Goal: Task Accomplishment & Management: Use online tool/utility

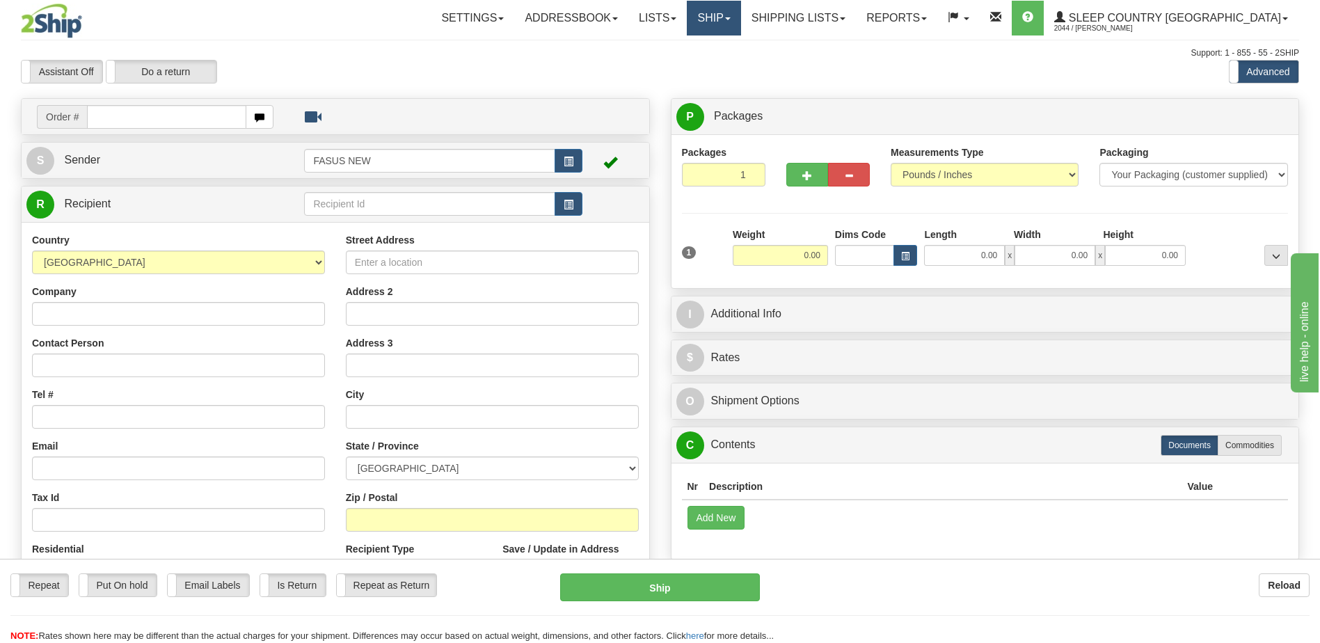
click at [740, 21] on link "Ship" at bounding box center [714, 18] width 54 height 35
click at [726, 65] on span "OnHold / Order Queue" at bounding box center [677, 66] width 98 height 11
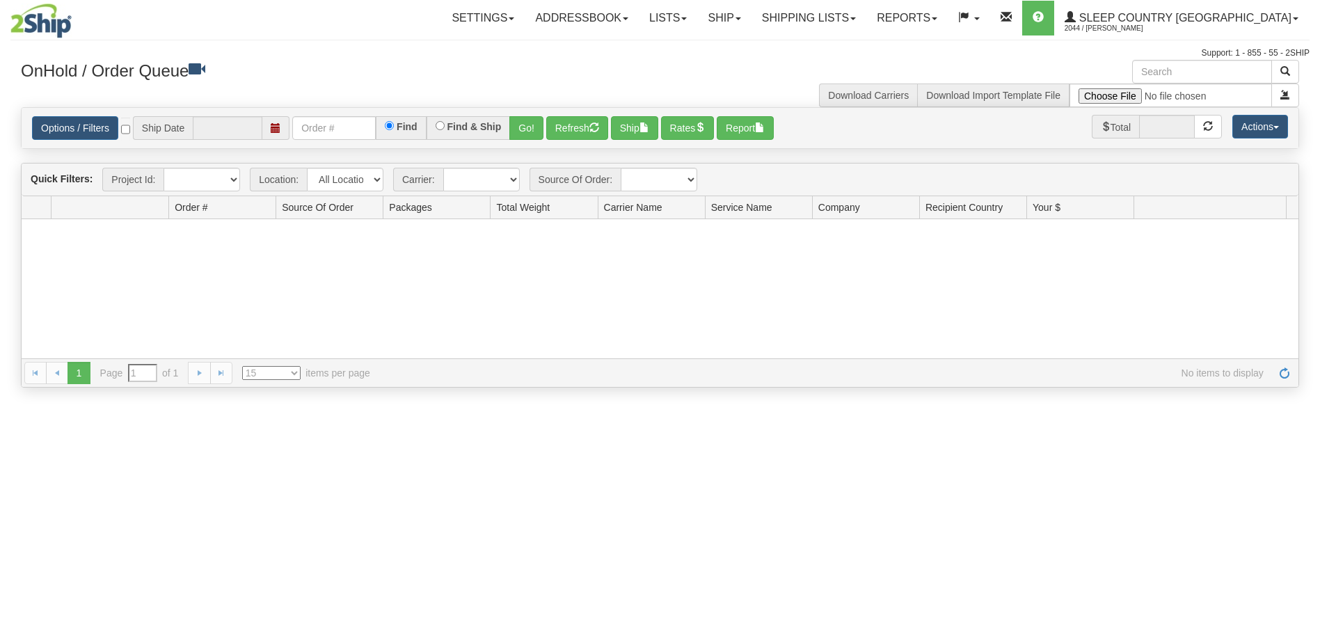
type input "[DATE]"
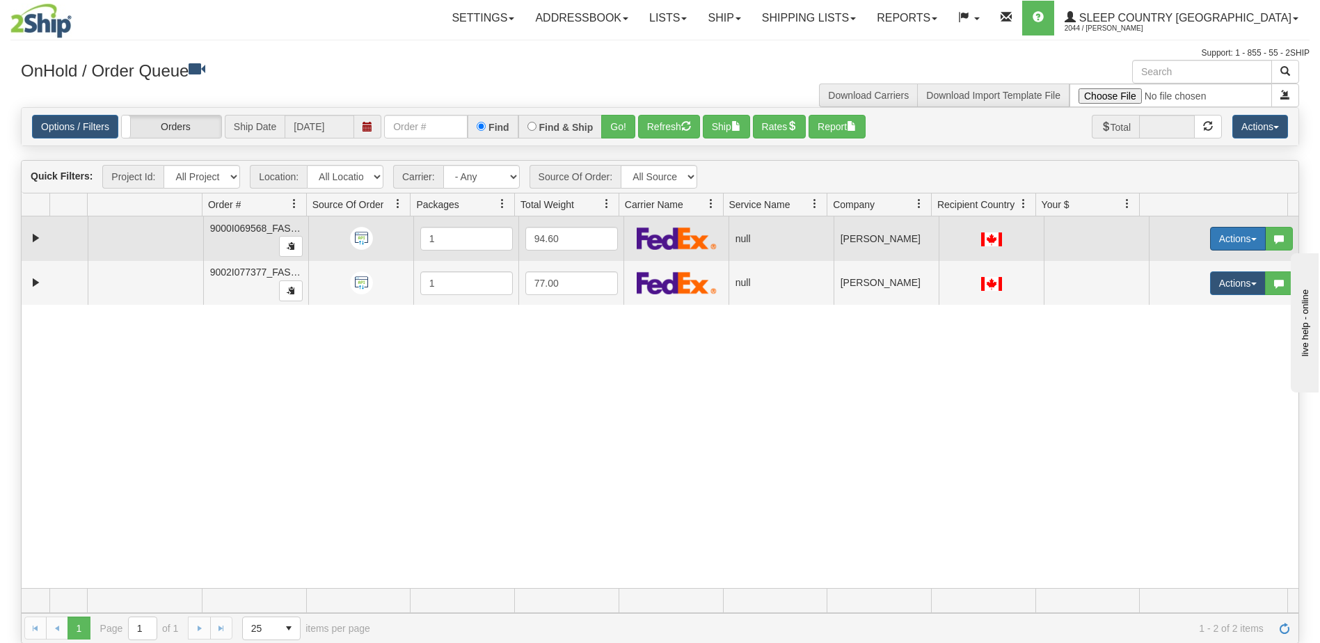
click at [1213, 234] on button "Actions" at bounding box center [1238, 239] width 56 height 24
click at [1169, 266] on span "Open" at bounding box center [1174, 265] width 33 height 11
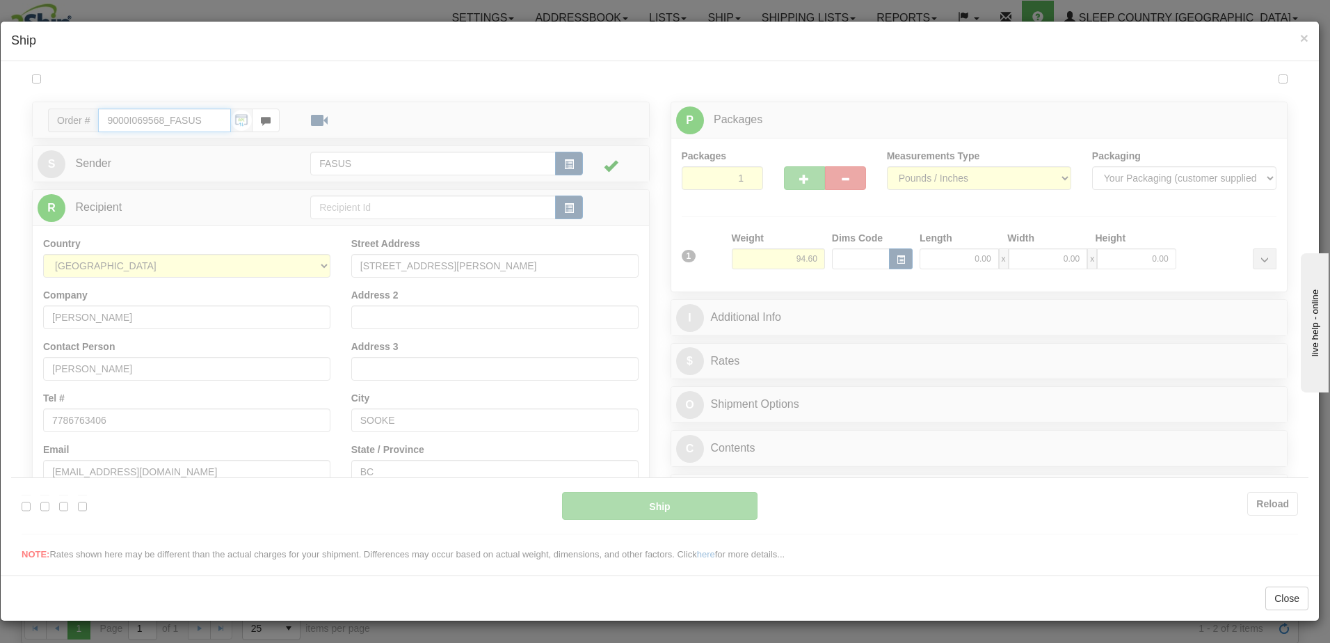
type input "08:28"
type input "16:00"
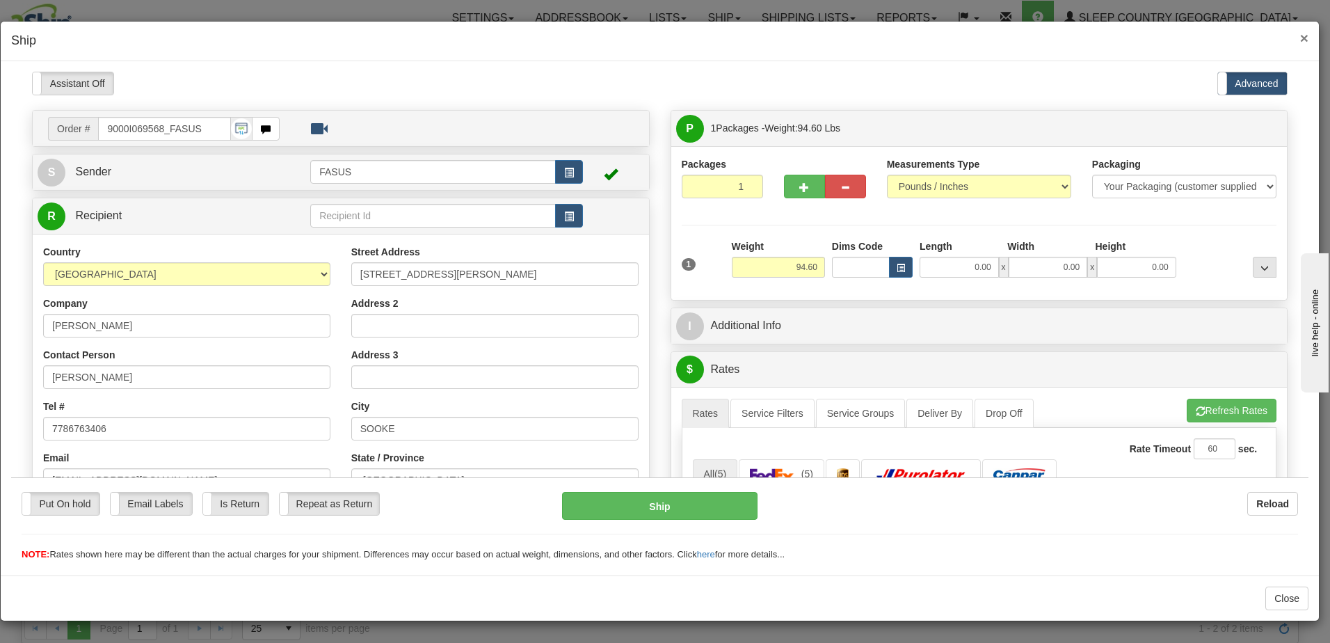
click at [1305, 36] on span "×" at bounding box center [1304, 38] width 8 height 16
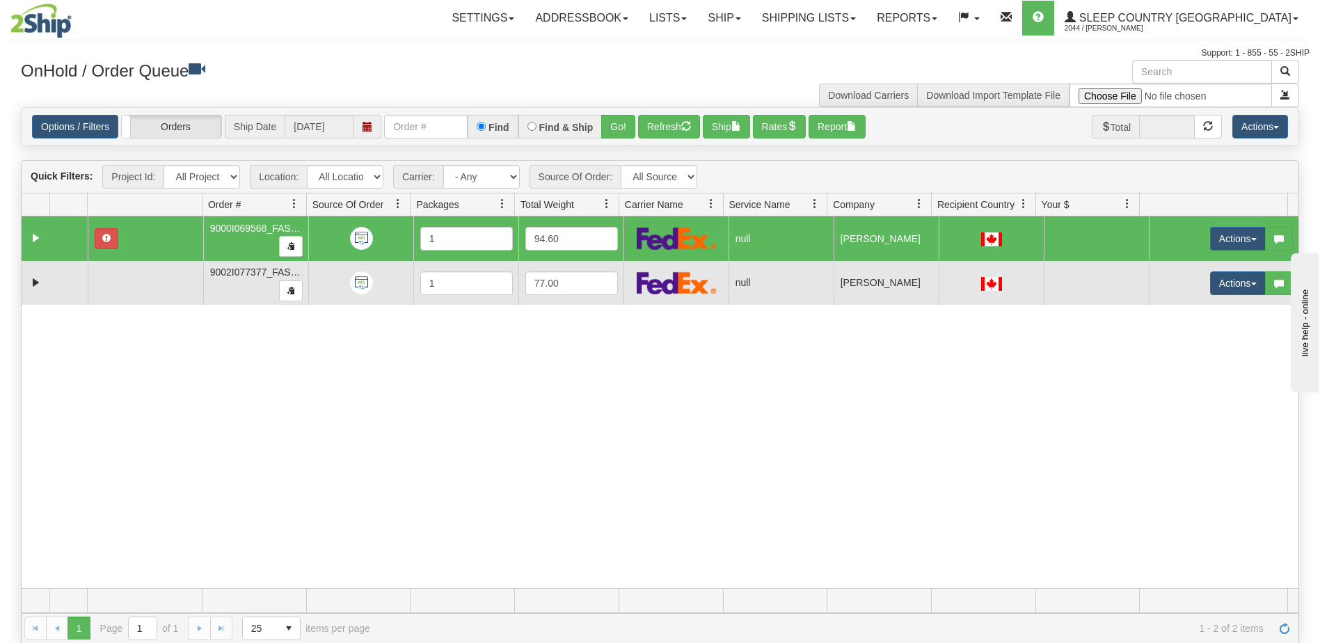
click at [1128, 285] on td at bounding box center [1096, 283] width 105 height 45
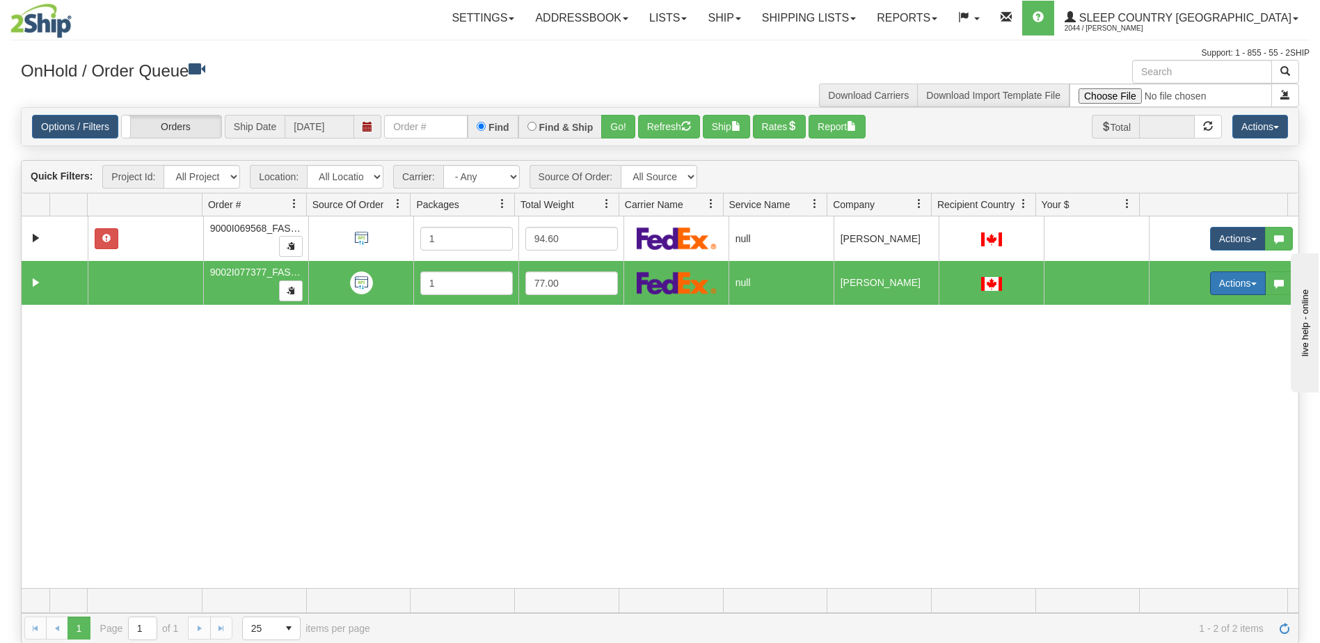
click at [1211, 279] on button "Actions" at bounding box center [1238, 283] width 56 height 24
click at [1181, 309] on span "Open" at bounding box center [1174, 309] width 33 height 11
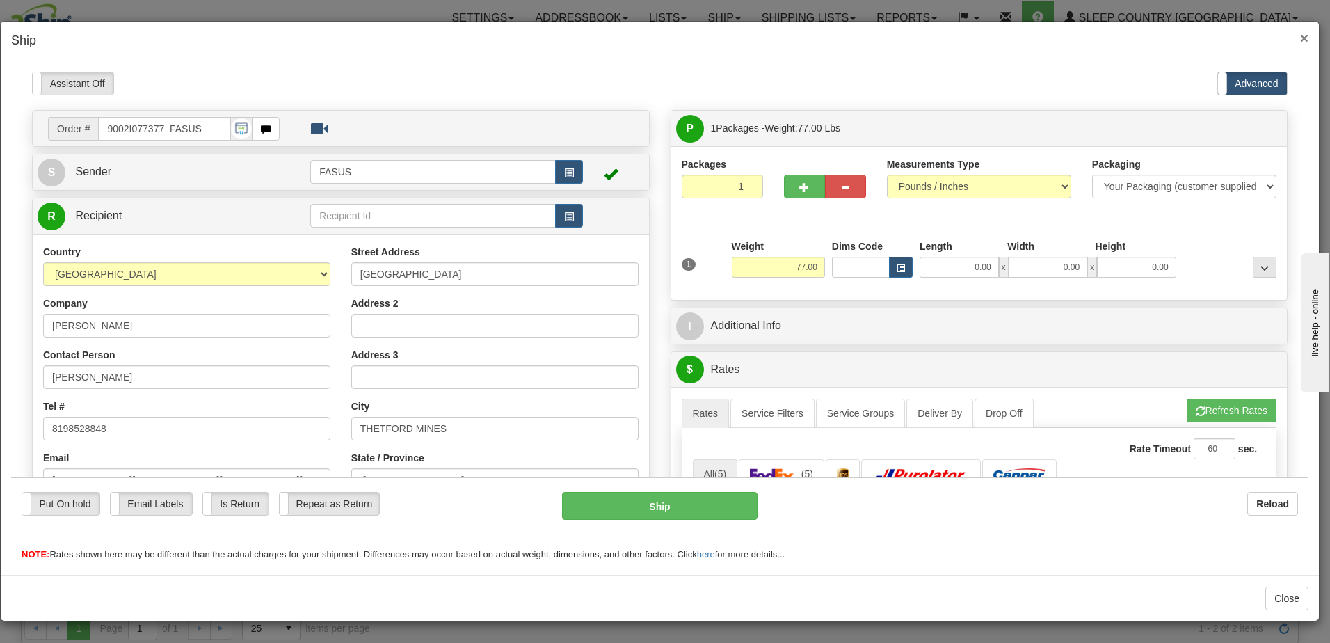
click at [1306, 38] on span "×" at bounding box center [1304, 38] width 8 height 16
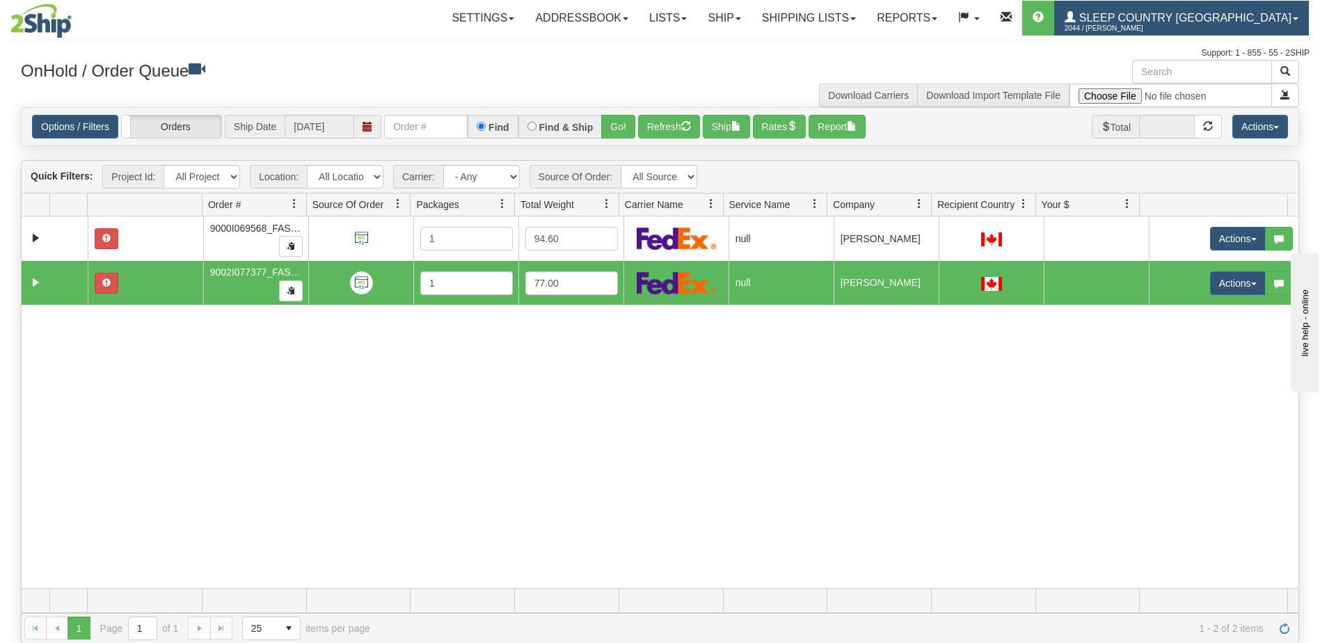
click at [1200, 13] on span "Sleep Country [GEOGRAPHIC_DATA]" at bounding box center [1184, 18] width 216 height 12
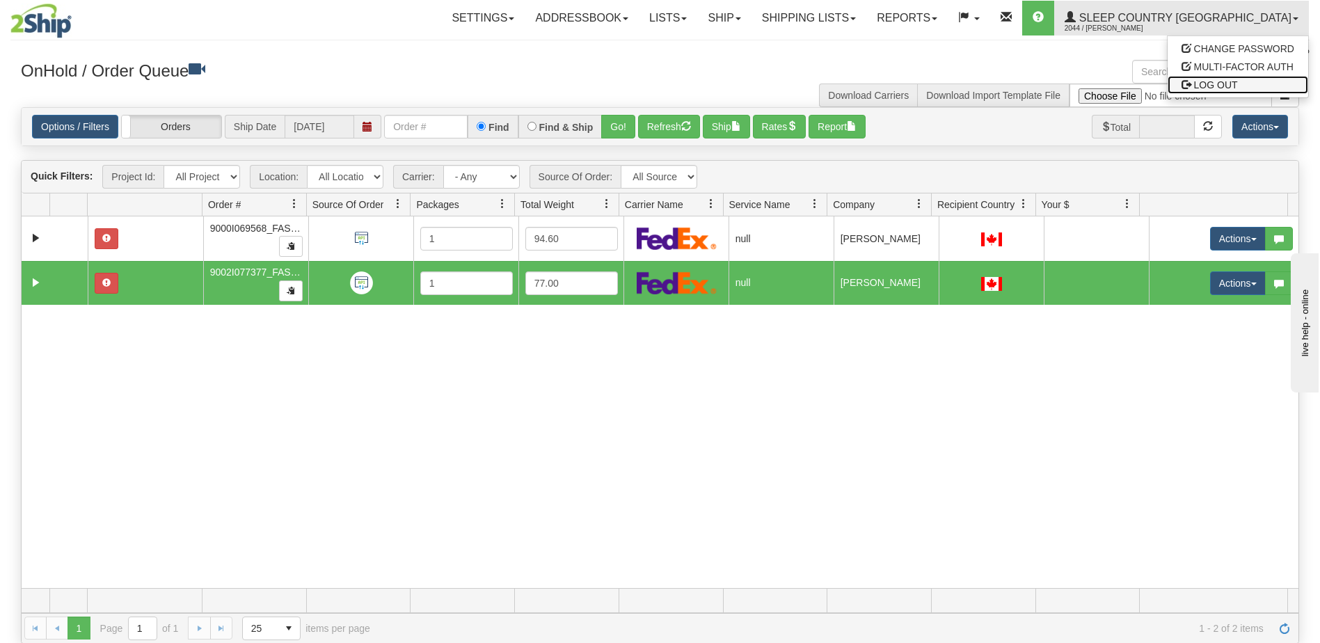
click at [1196, 83] on span "LOG OUT" at bounding box center [1216, 84] width 44 height 11
